Goal: Navigation & Orientation: Locate item on page

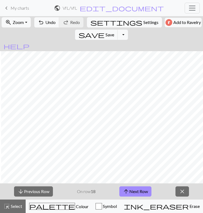
scroll to position [93, 55]
click at [20, 27] on button "zoom_in Zoom Zoom" at bounding box center [16, 22] width 29 height 10
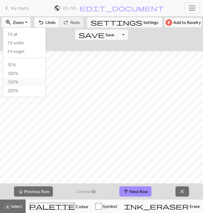
click at [37, 86] on button "150%" at bounding box center [24, 82] width 43 height 9
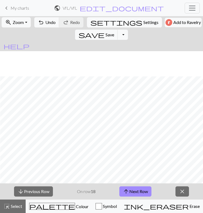
scroll to position [282, 410]
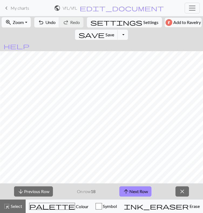
click at [18, 25] on span "Zoom" at bounding box center [18, 22] width 11 height 5
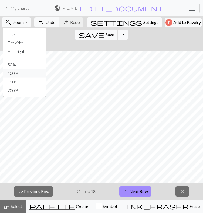
click at [33, 78] on button "100%" at bounding box center [24, 73] width 43 height 9
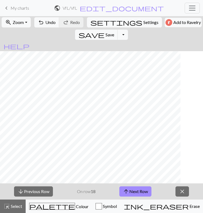
scroll to position [284, 243]
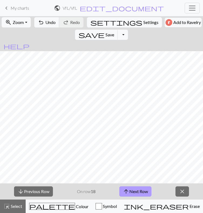
click at [131, 197] on button "arrow_upward Next Row" at bounding box center [135, 191] width 32 height 10
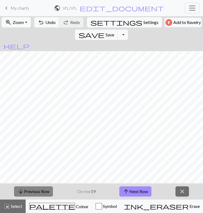
click at [48, 197] on button "arrow_downward Previous Row" at bounding box center [33, 191] width 39 height 10
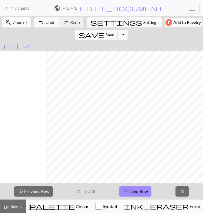
scroll to position [284, 296]
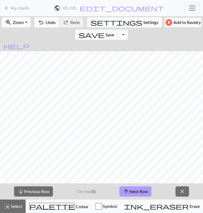
click at [139, 197] on button "arrow_upward Next Row" at bounding box center [135, 191] width 32 height 10
click at [119, 186] on button "arrow_upward Next Row" at bounding box center [135, 191] width 32 height 10
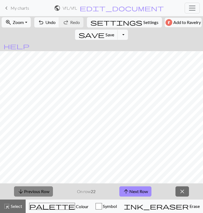
click at [41, 197] on button "arrow_downward Previous Row" at bounding box center [33, 191] width 39 height 10
click at [19, 195] on span "arrow_downward" at bounding box center [21, 192] width 6 height 8
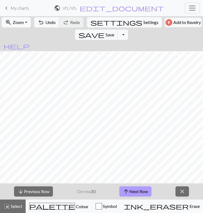
click at [137, 197] on button "arrow_upward Next Row" at bounding box center [135, 191] width 32 height 10
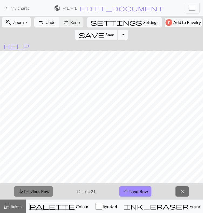
click at [31, 197] on button "arrow_downward Previous Row" at bounding box center [33, 191] width 39 height 10
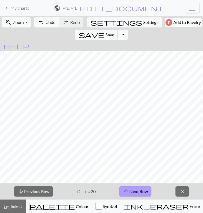
click at [129, 195] on span "arrow_upward" at bounding box center [126, 192] width 6 height 8
click at [119, 186] on button "arrow_upward Next Row" at bounding box center [135, 191] width 32 height 10
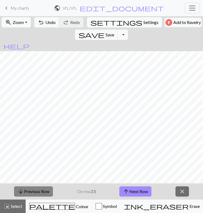
click at [41, 197] on button "arrow_downward Previous Row" at bounding box center [33, 191] width 39 height 10
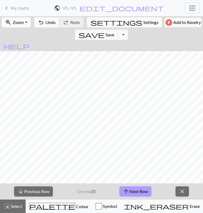
click at [135, 197] on button "arrow_upward Next Row" at bounding box center [135, 191] width 32 height 10
